Goal: Answer question/provide support: Share knowledge or assist other users

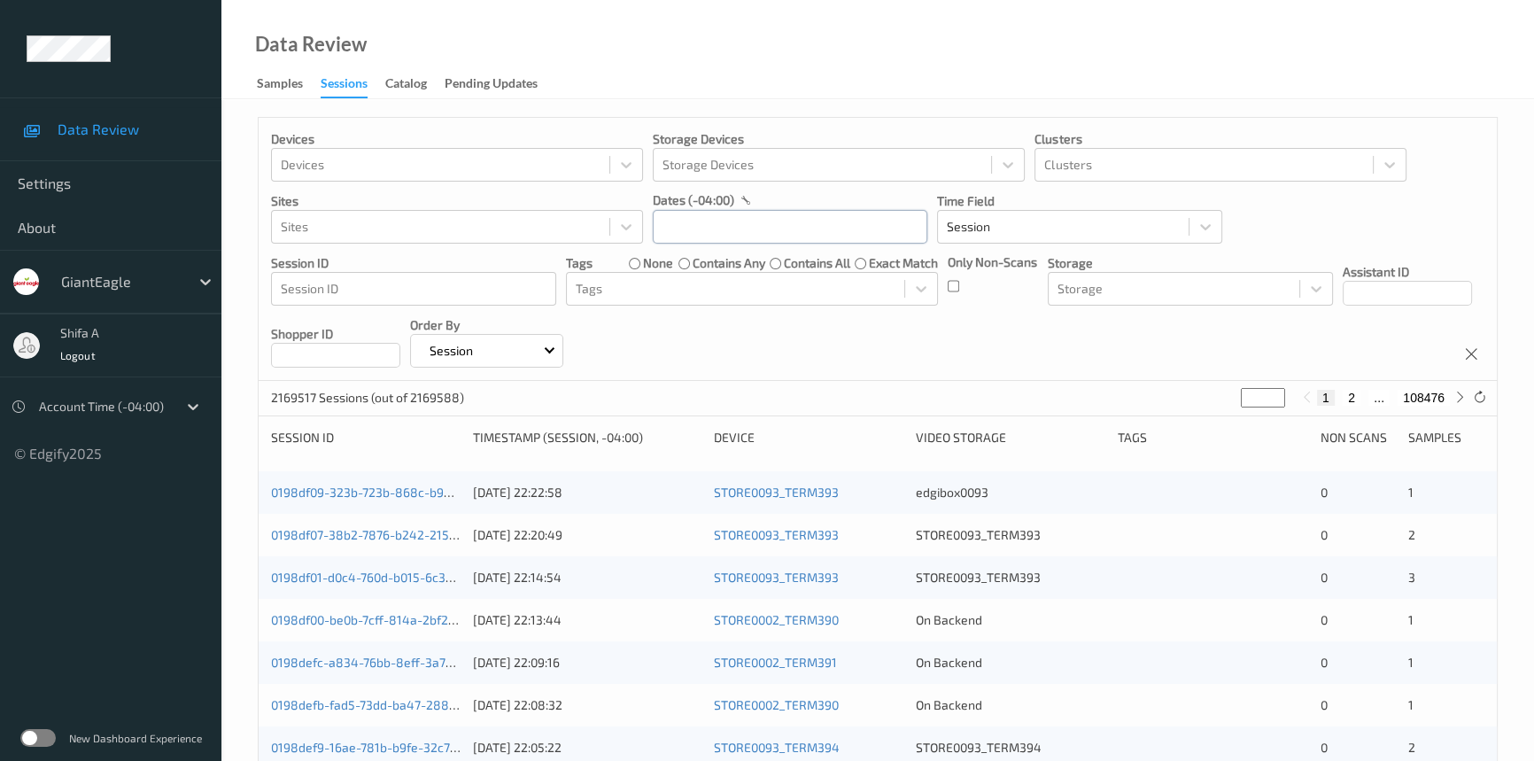
click at [715, 223] on input "text" at bounding box center [790, 227] width 275 height 34
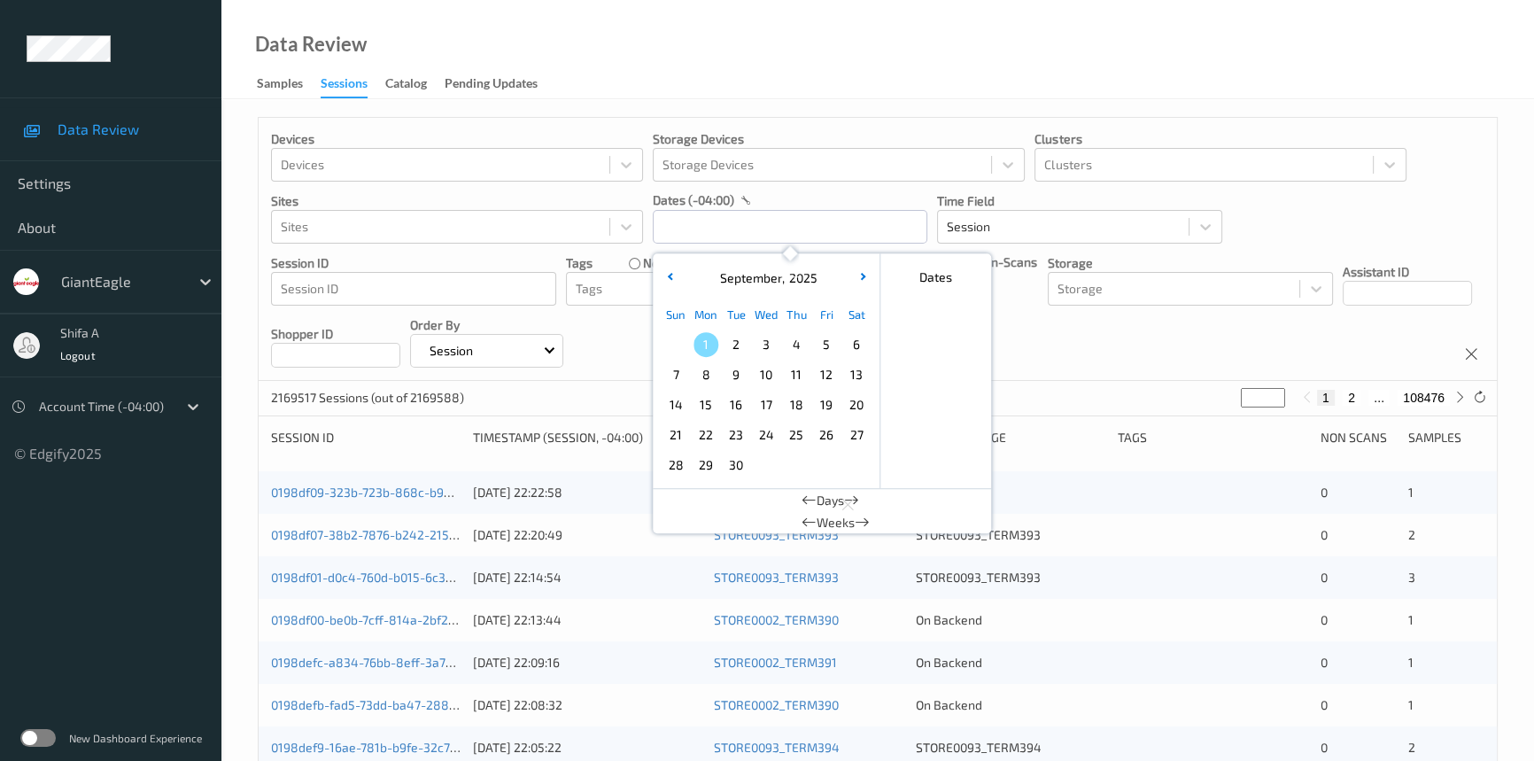
drag, startPoint x: 669, startPoint y: 275, endPoint x: 740, endPoint y: 337, distance: 94.8
click at [668, 275] on icon "button" at bounding box center [670, 276] width 7 height 7
click at [793, 466] on span "28" at bounding box center [796, 465] width 25 height 25
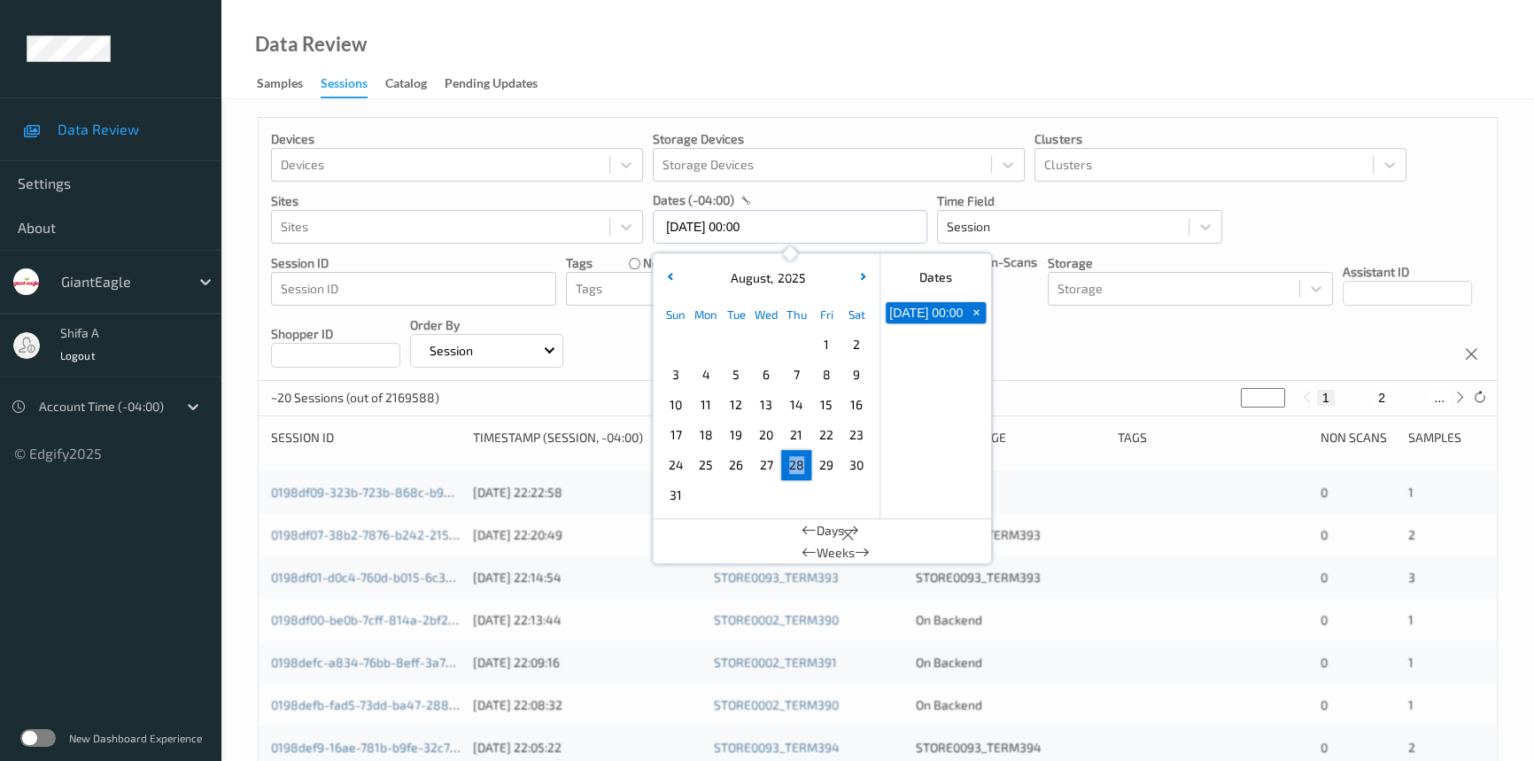
click at [793, 466] on span "28" at bounding box center [796, 465] width 25 height 25
type input "[DATE] 00:00 -> [DATE] 23:59"
click at [964, 61] on div "Data Review Samples Sessions Catalog Pending Updates" at bounding box center [877, 49] width 1312 height 99
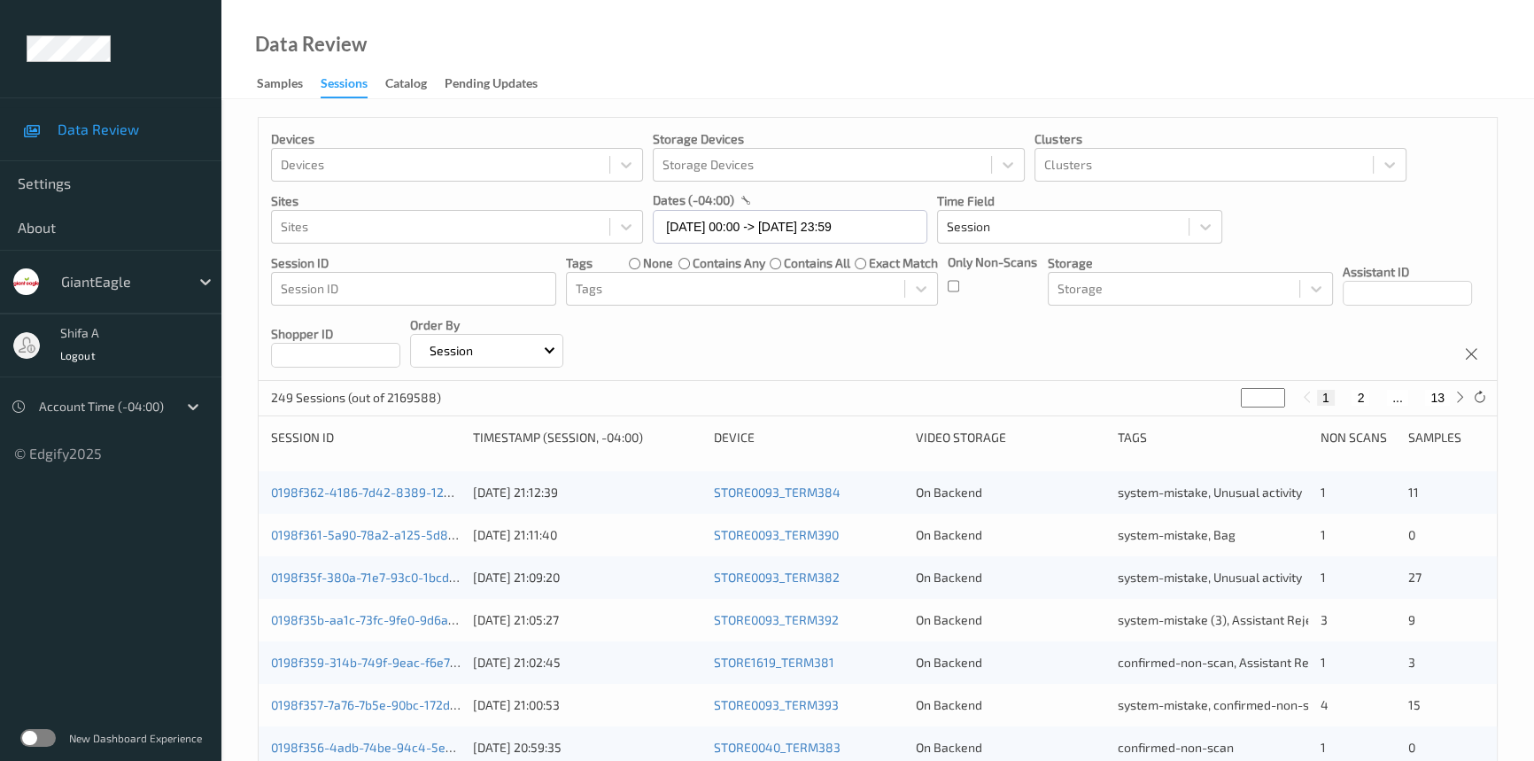
click at [1360, 396] on button "2" at bounding box center [1360, 398] width 18 height 16
type input "*"
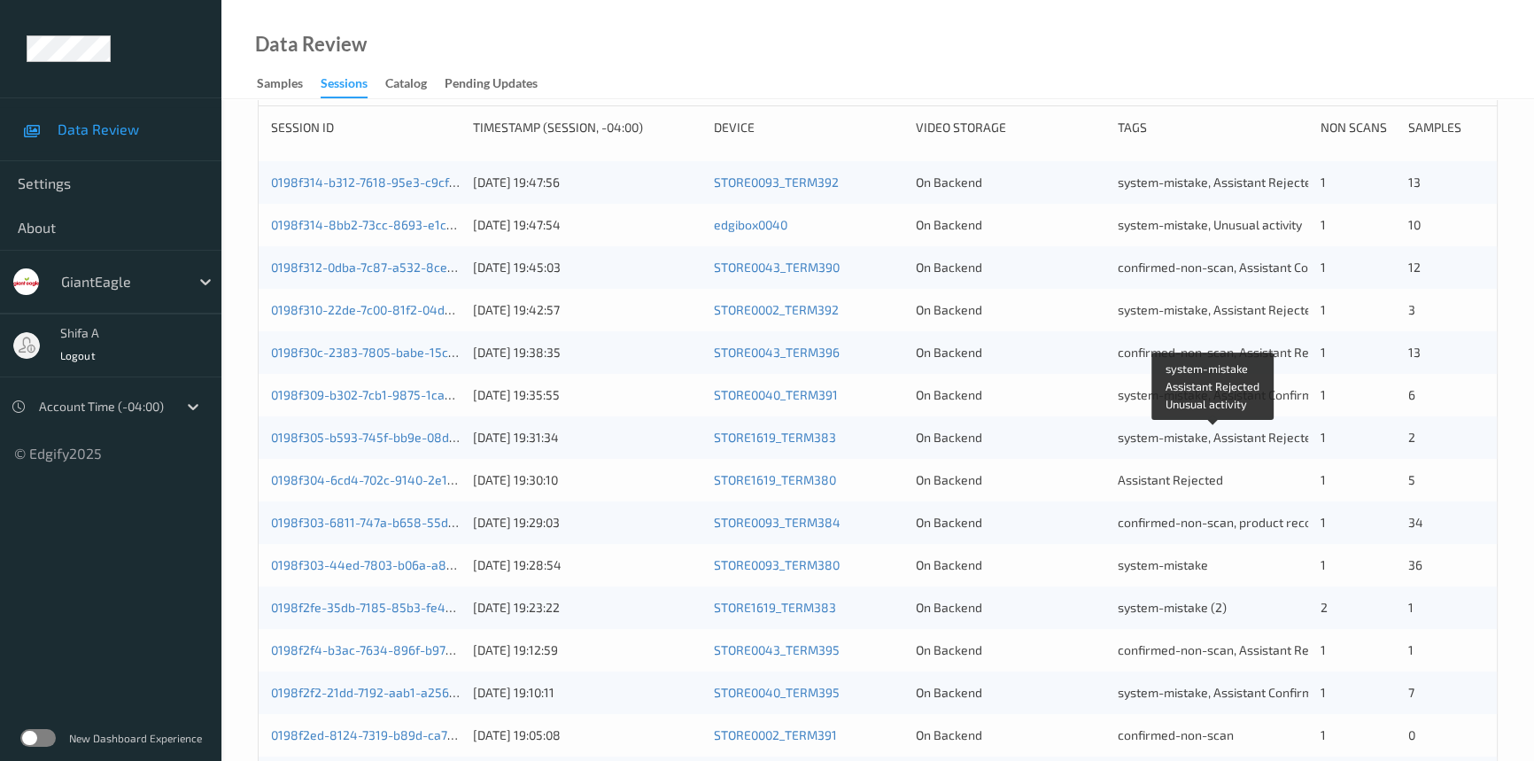
scroll to position [310, 0]
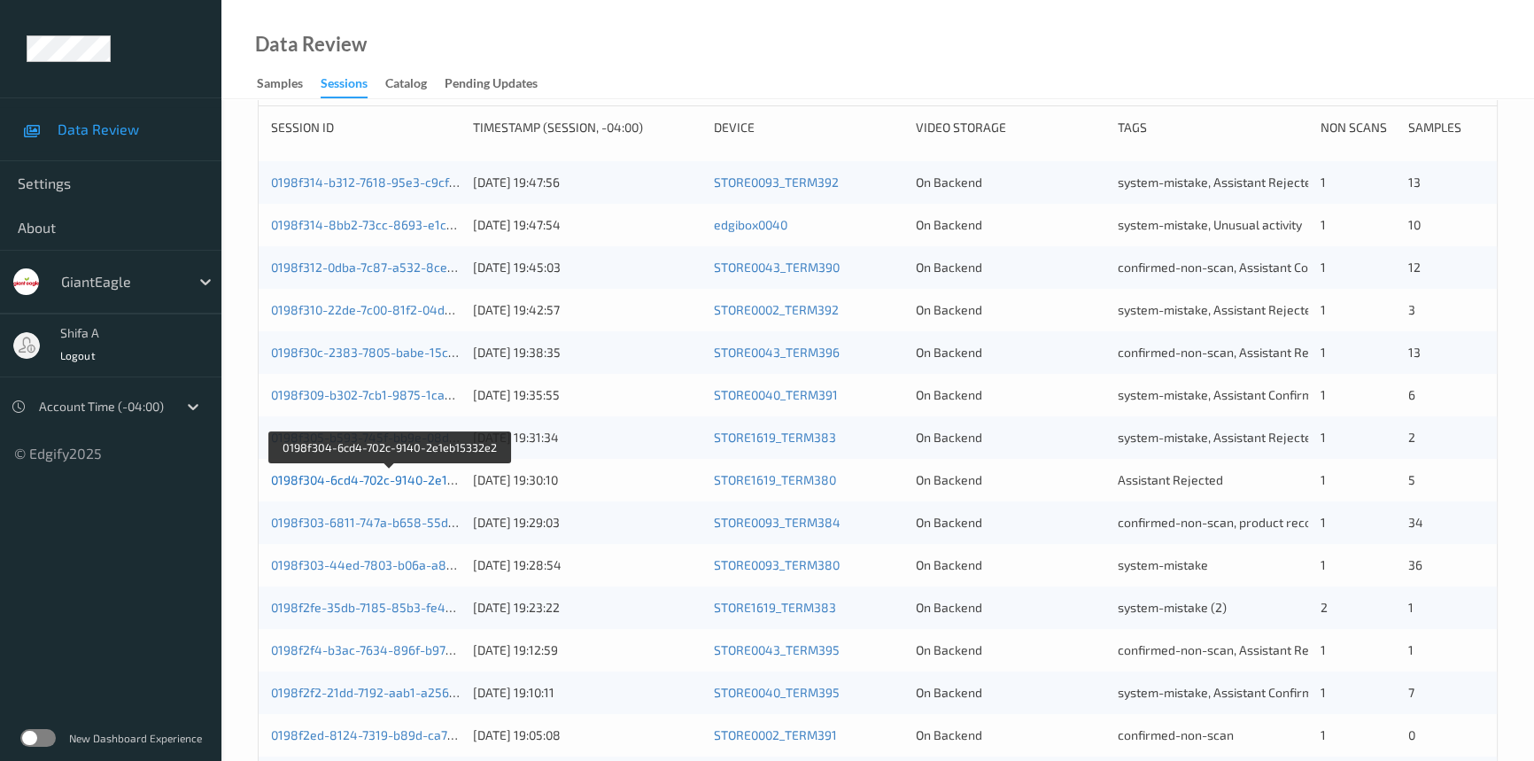
click at [414, 483] on link "0198f304-6cd4-702c-9140-2e1eb15332e2" at bounding box center [390, 479] width 238 height 15
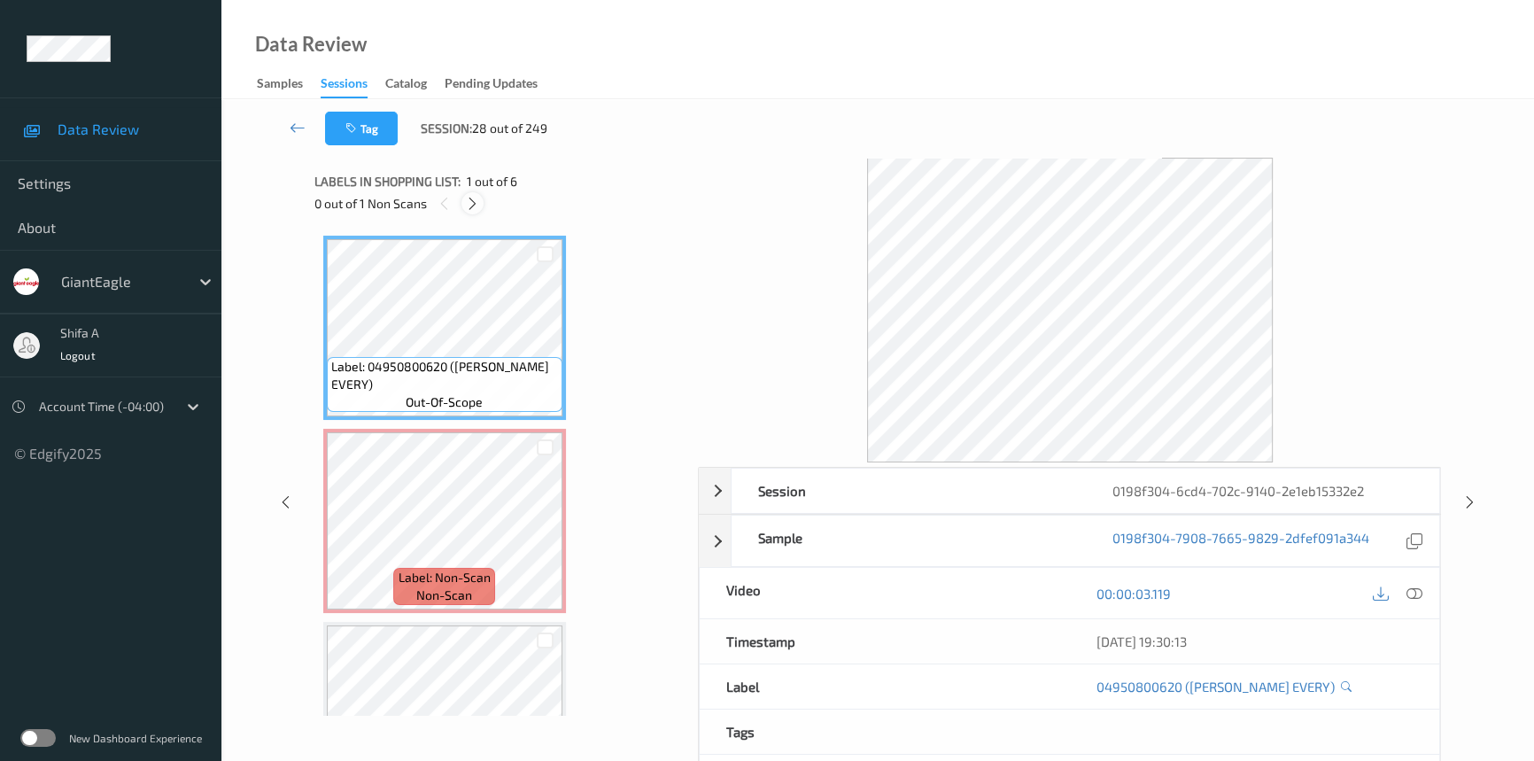
click at [471, 205] on icon at bounding box center [472, 204] width 15 height 16
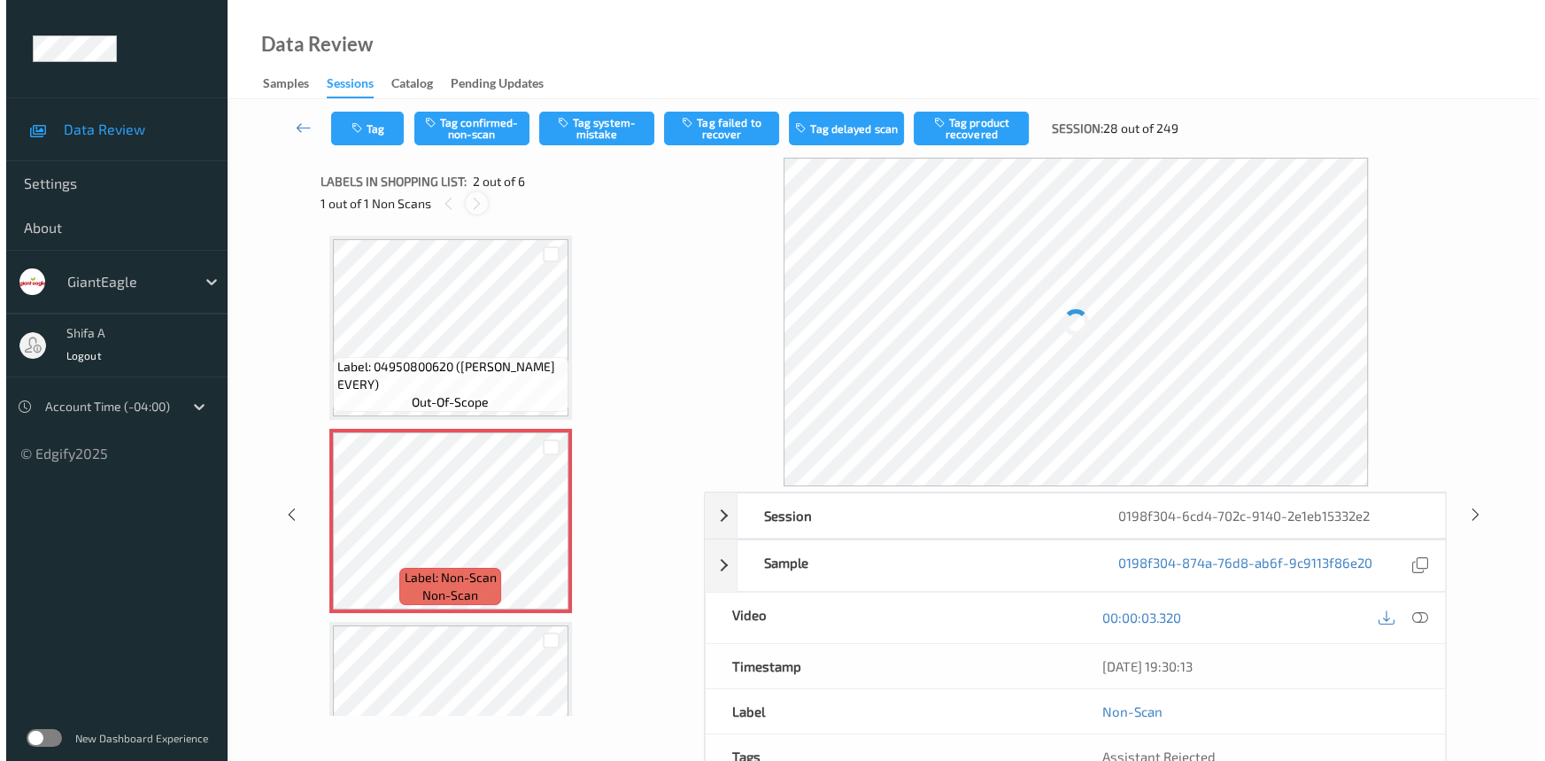
scroll to position [9, 0]
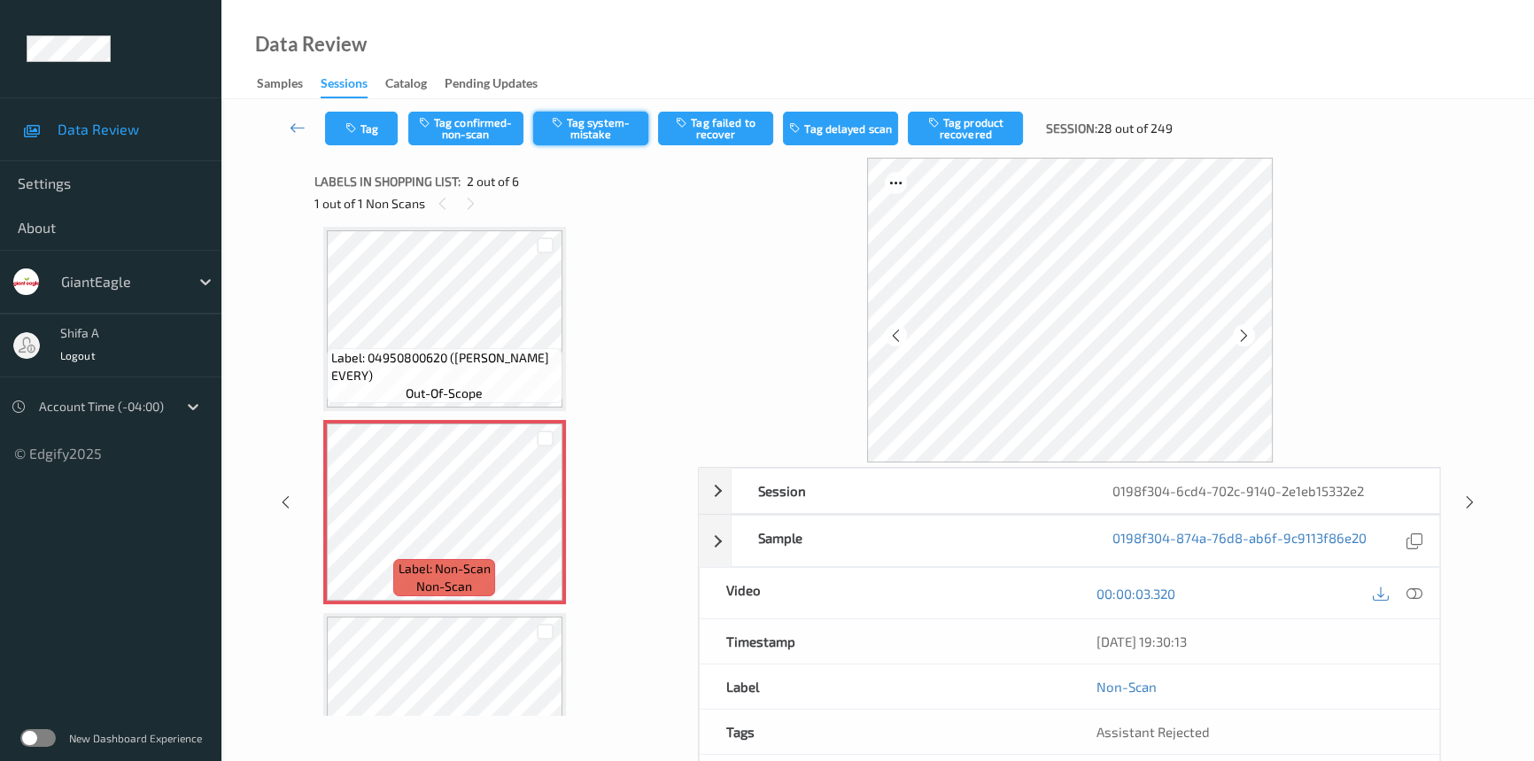
click at [577, 123] on button "Tag system-mistake" at bounding box center [590, 129] width 115 height 34
click at [364, 120] on button "Tag" at bounding box center [361, 129] width 73 height 34
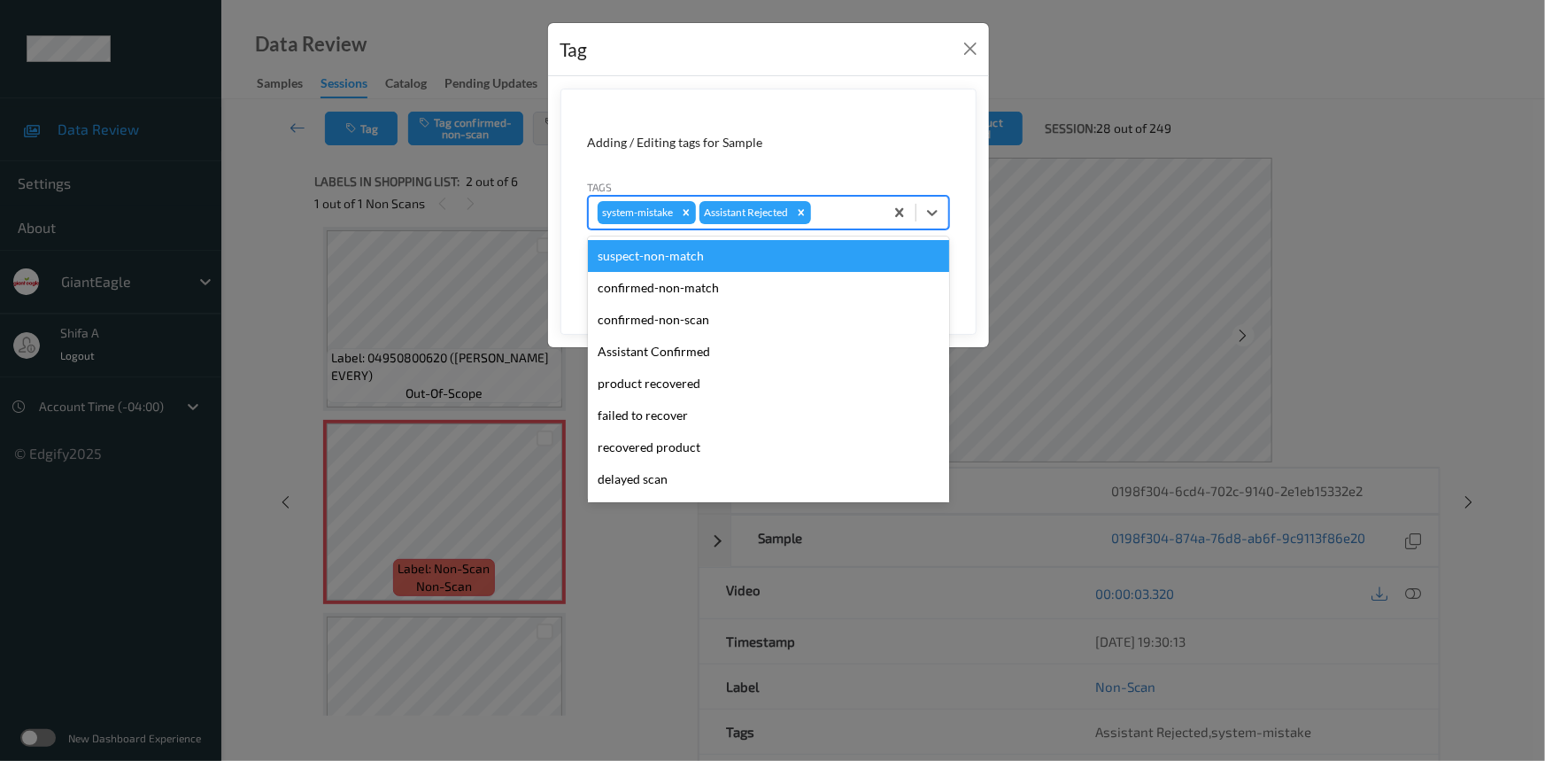
click at [849, 206] on div at bounding box center [845, 212] width 60 height 21
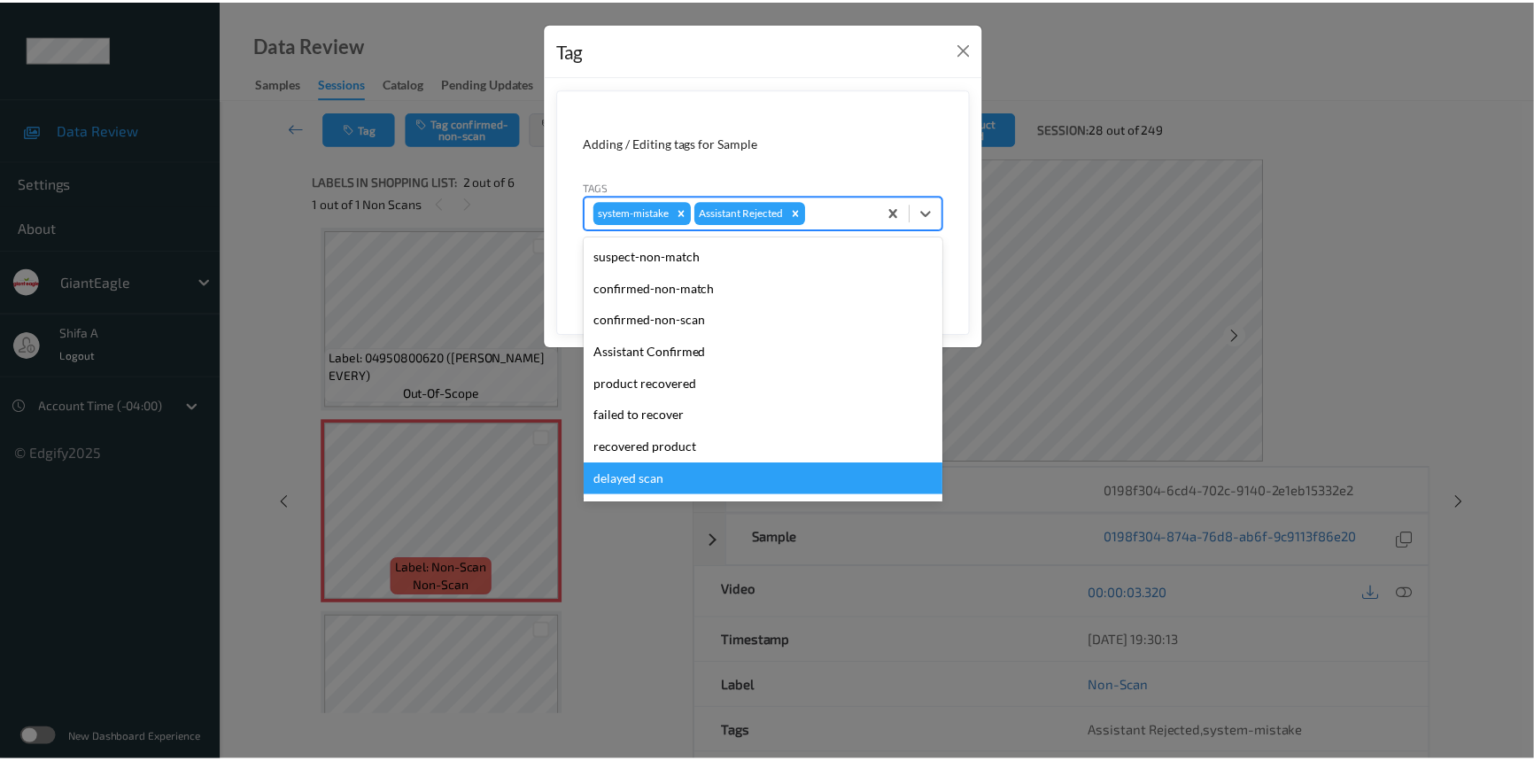
scroll to position [156, 0]
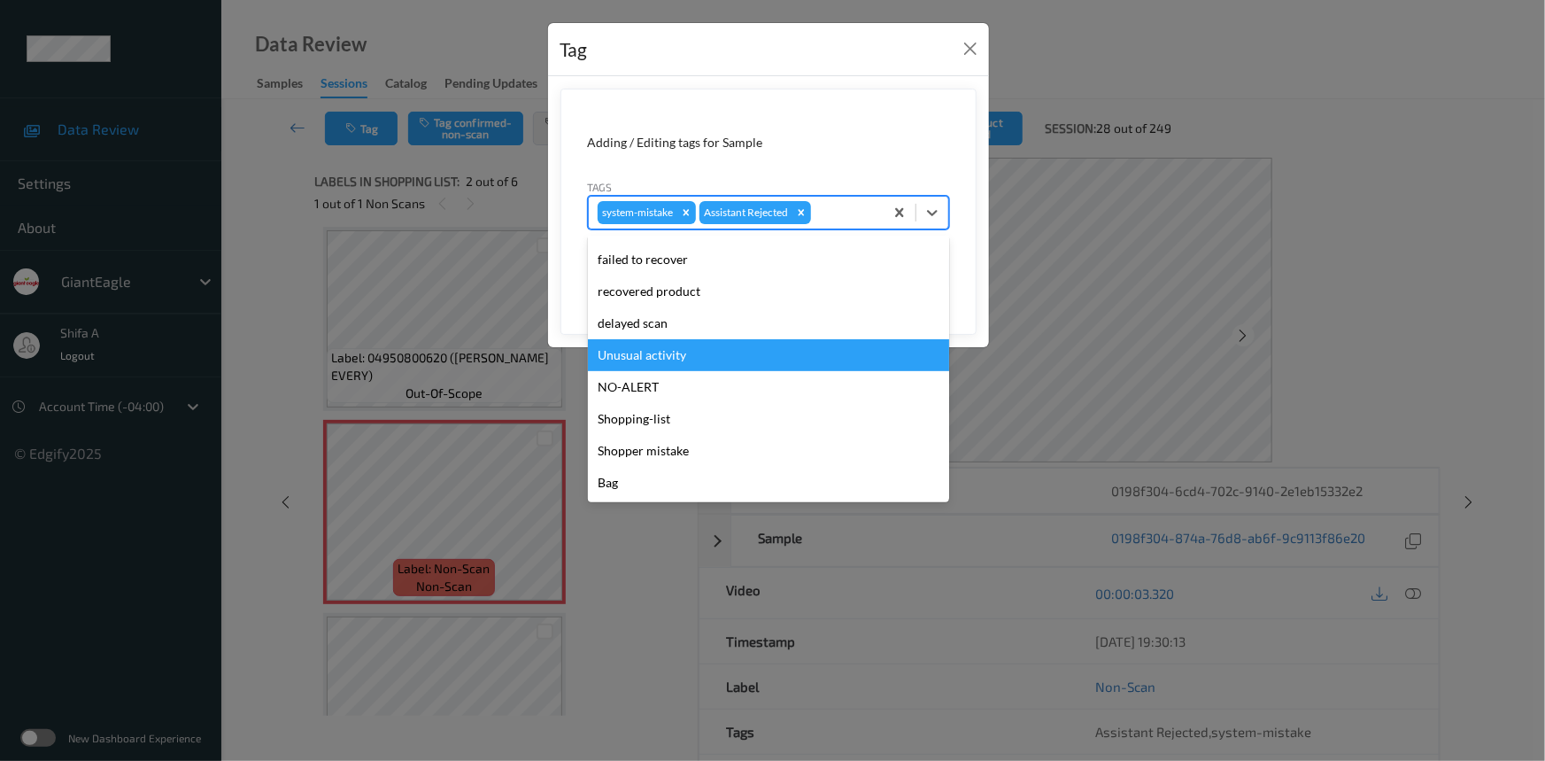
click at [694, 346] on div "Unusual activity" at bounding box center [768, 355] width 361 height 32
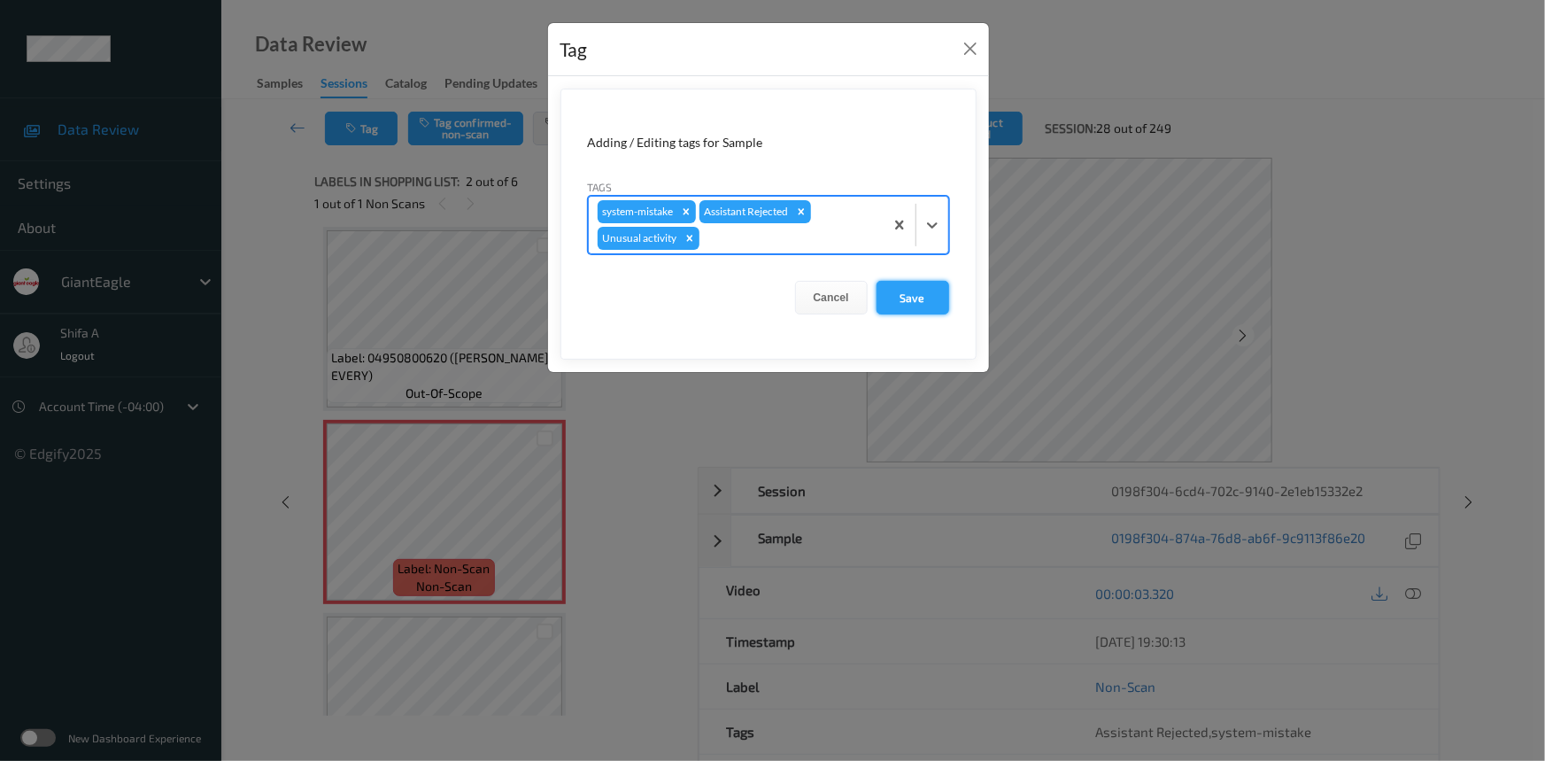
click at [917, 296] on button "Save" at bounding box center [913, 298] width 73 height 34
